Goal: Browse casually: Explore the website without a specific task or goal

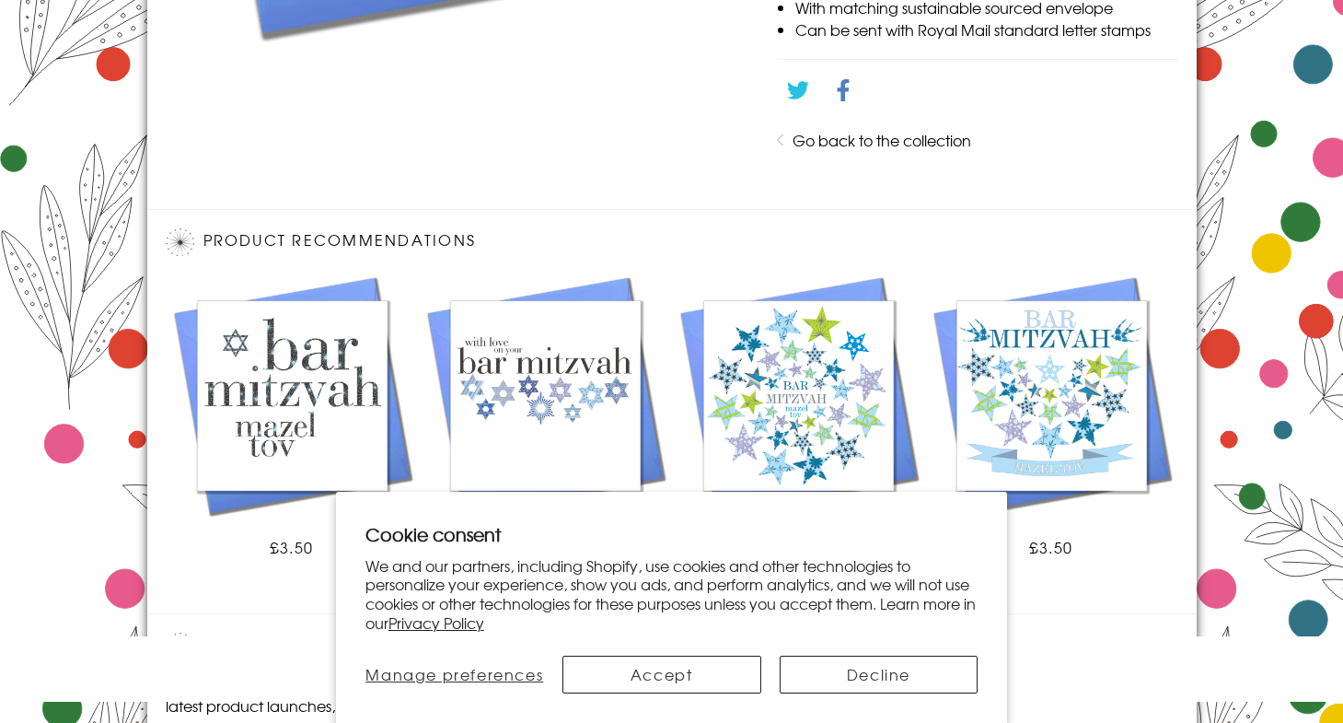
scroll to position [1084, 0]
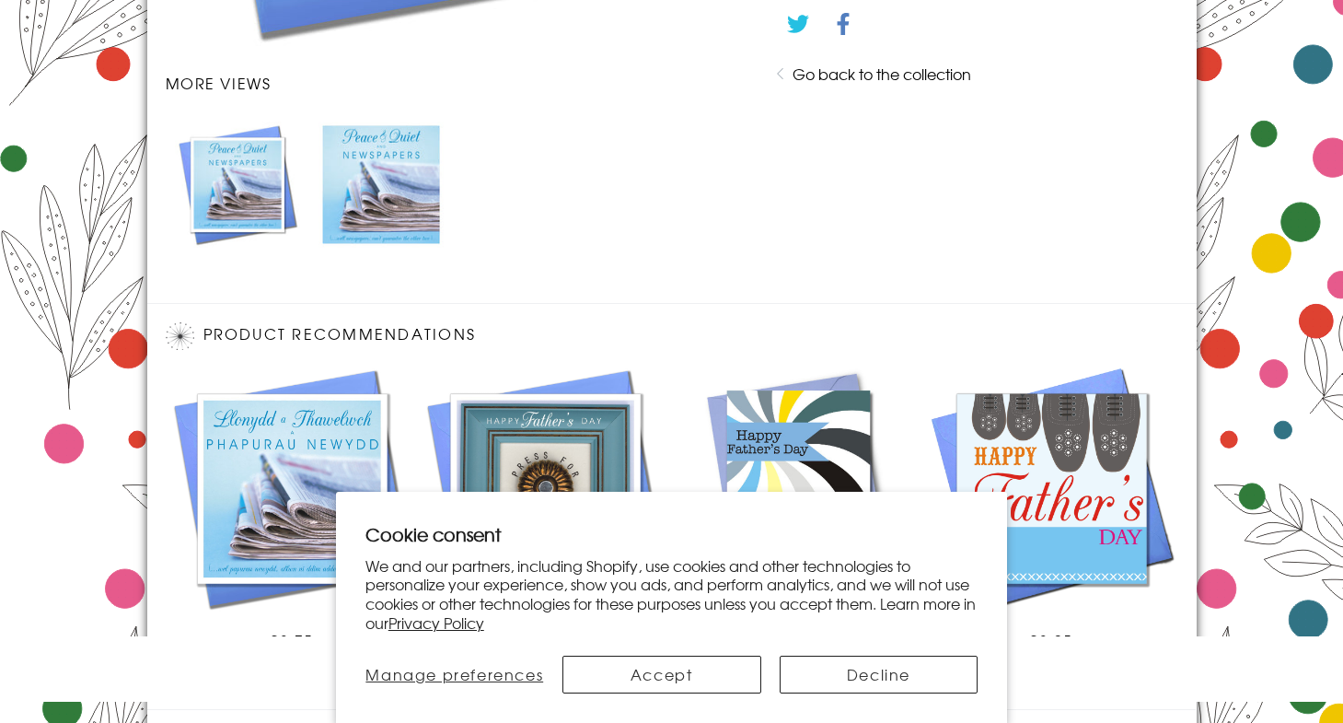
scroll to position [1180, 0]
